Goal: Register for event/course

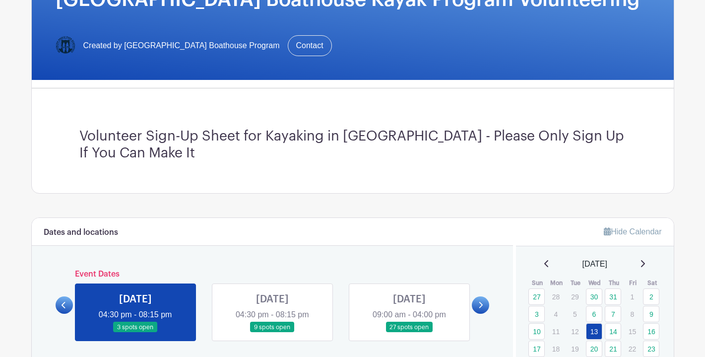
scroll to position [228, 0]
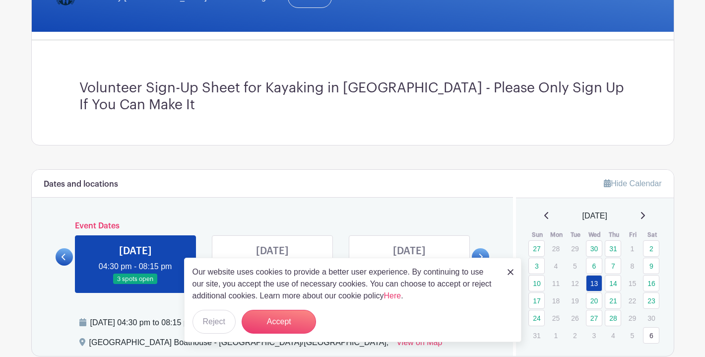
click at [220, 318] on button "Reject" at bounding box center [213, 321] width 43 height 24
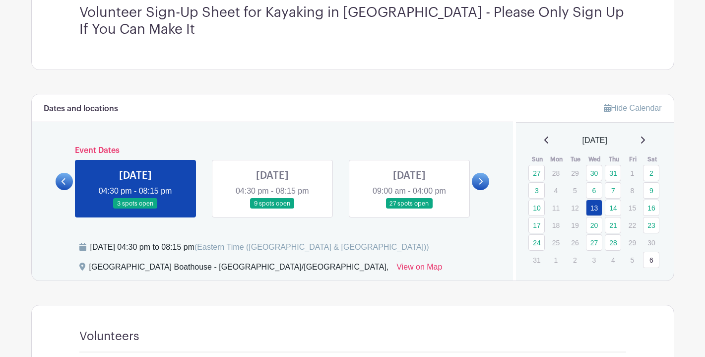
scroll to position [264, 0]
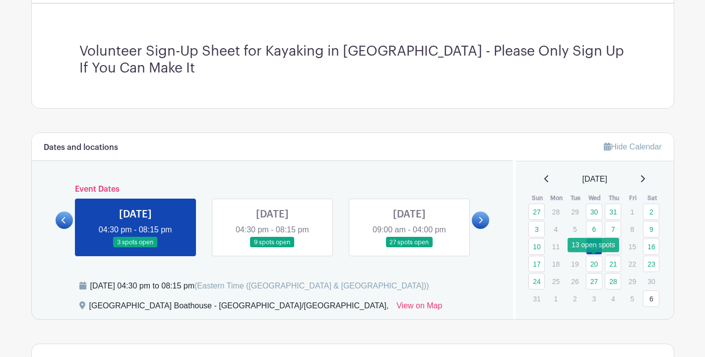
click at [592, 262] on link "20" at bounding box center [594, 263] width 16 height 16
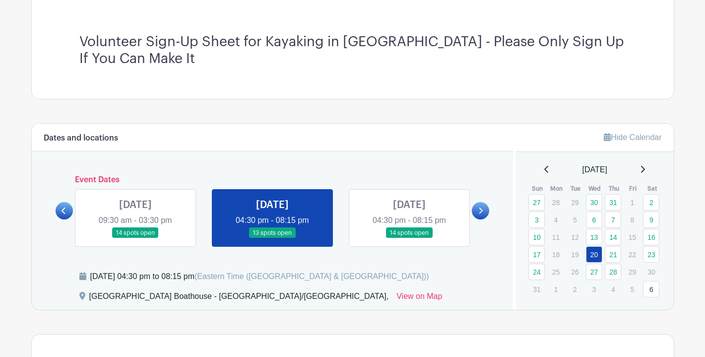
scroll to position [287, 0]
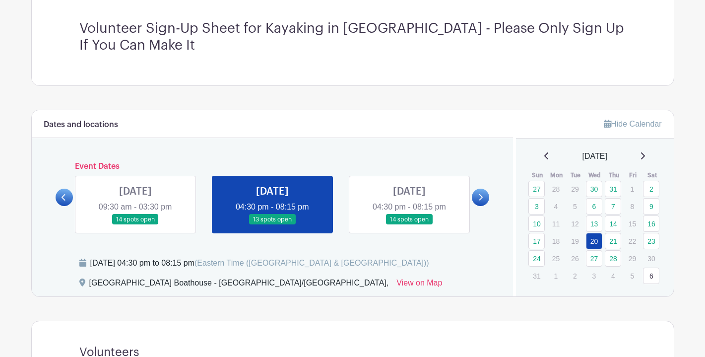
click at [645, 155] on icon at bounding box center [642, 156] width 5 height 8
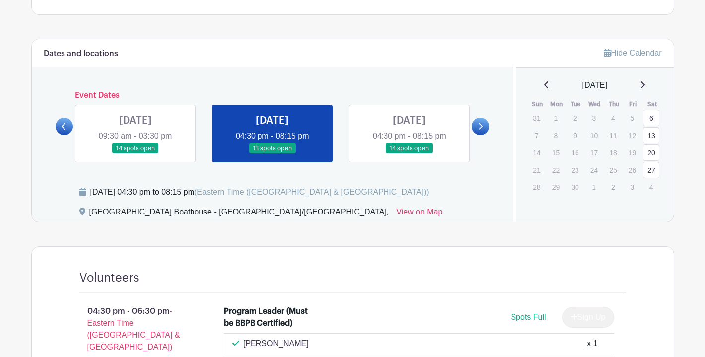
scroll to position [328, 0]
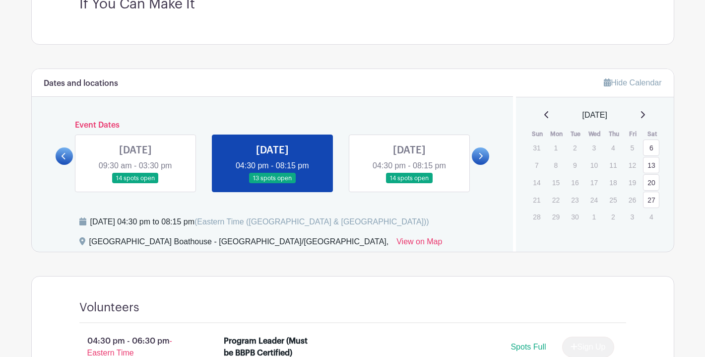
click at [645, 114] on icon at bounding box center [642, 115] width 5 height 8
click at [544, 114] on icon at bounding box center [546, 114] width 4 height 7
click at [544, 113] on icon at bounding box center [546, 114] width 4 height 7
click at [651, 198] on link "27" at bounding box center [651, 199] width 16 height 16
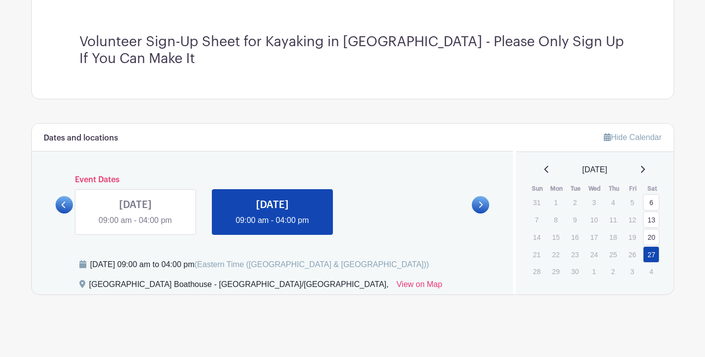
scroll to position [273, 0]
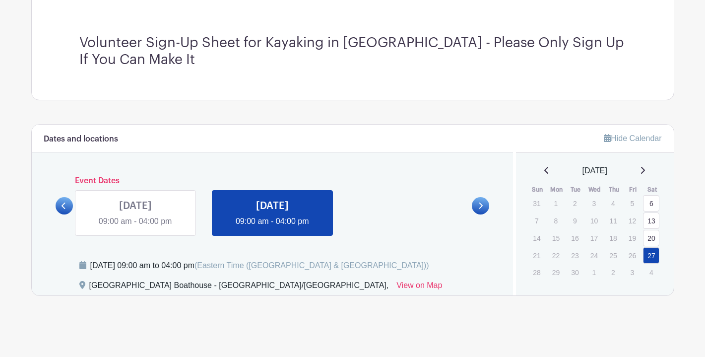
click at [272, 227] on link at bounding box center [272, 227] width 0 height 0
click at [135, 227] on link at bounding box center [135, 227] width 0 height 0
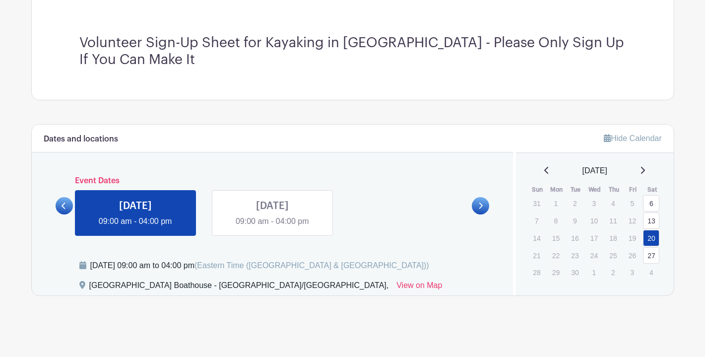
click at [135, 227] on link at bounding box center [135, 227] width 0 height 0
click at [648, 218] on link "13" at bounding box center [651, 220] width 16 height 16
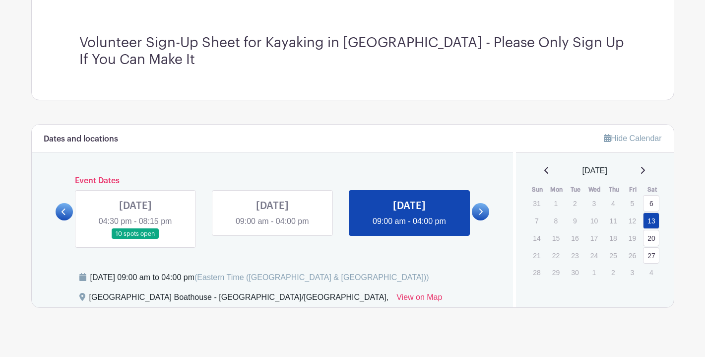
click at [272, 227] on link at bounding box center [272, 227] width 0 height 0
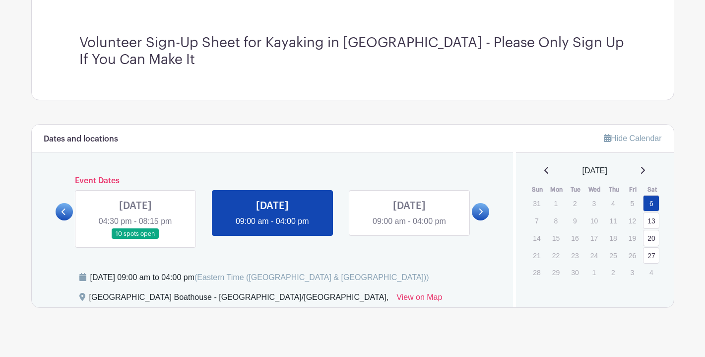
click at [135, 239] on link at bounding box center [135, 239] width 0 height 0
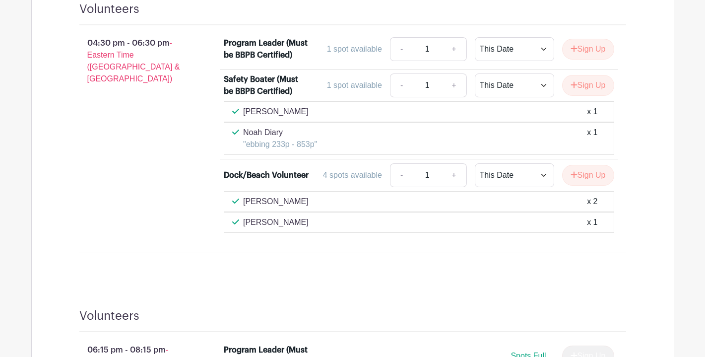
scroll to position [371, 0]
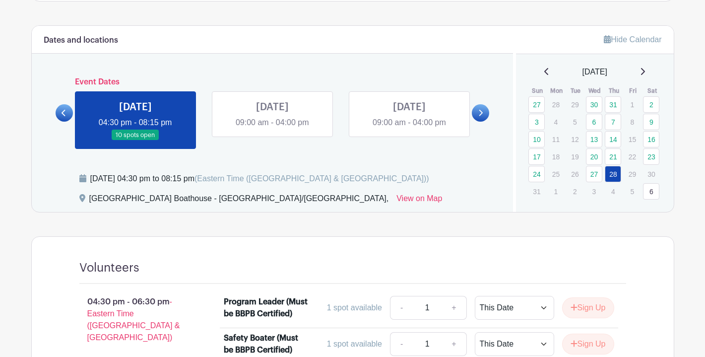
click at [61, 110] on link at bounding box center [64, 112] width 17 height 17
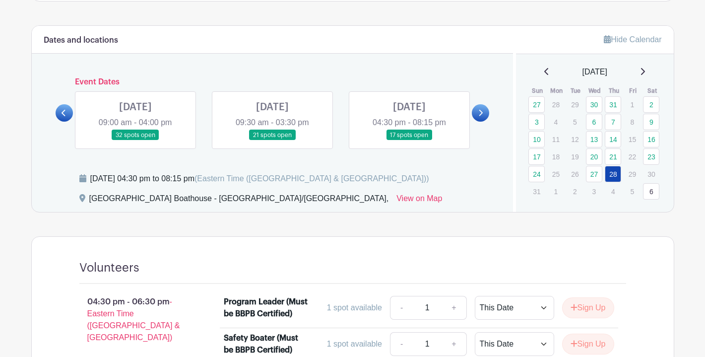
click at [409, 140] on link at bounding box center [409, 140] width 0 height 0
